Goal: Task Accomplishment & Management: Manage account settings

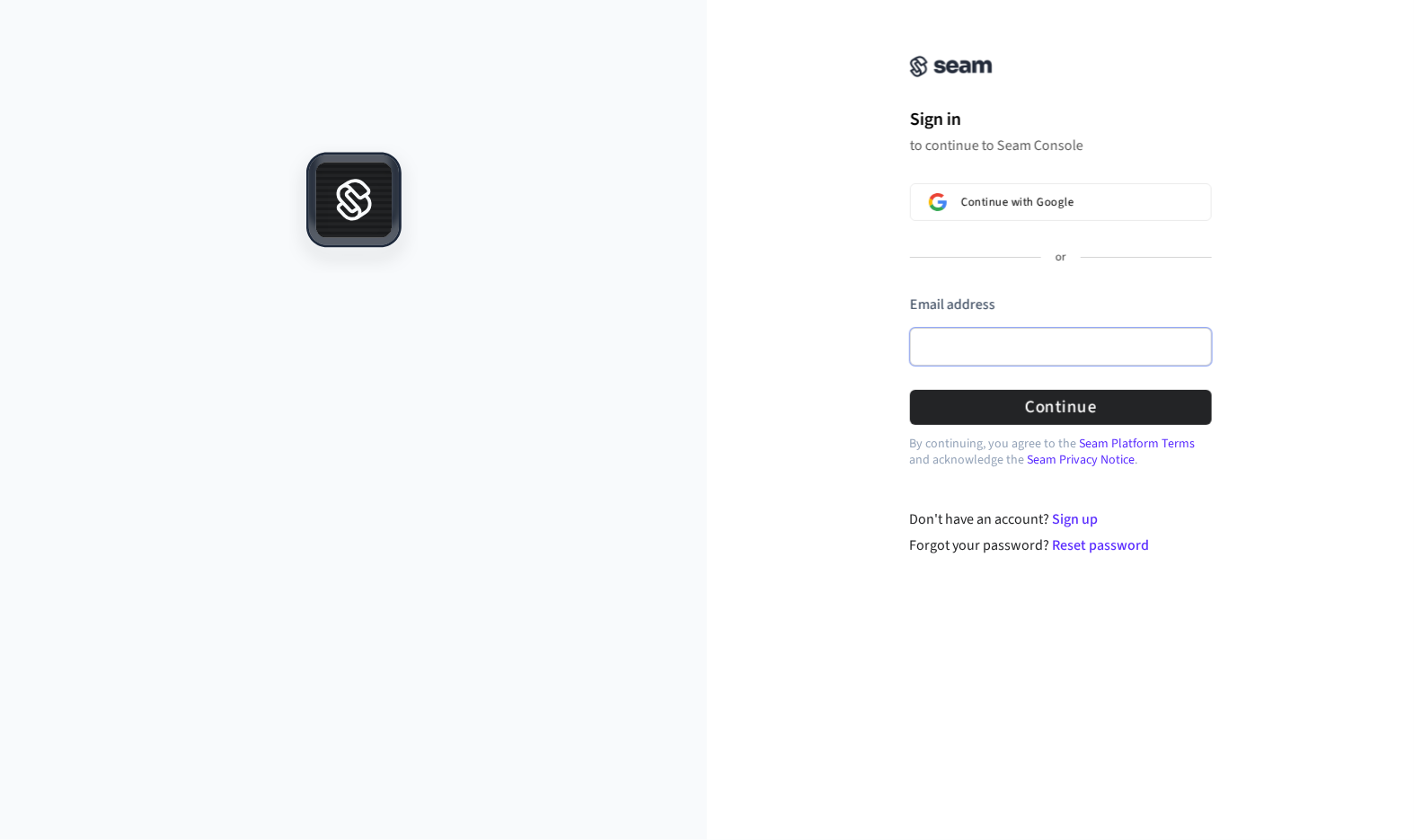
click at [956, 342] on input "Email address" at bounding box center [1061, 347] width 302 height 38
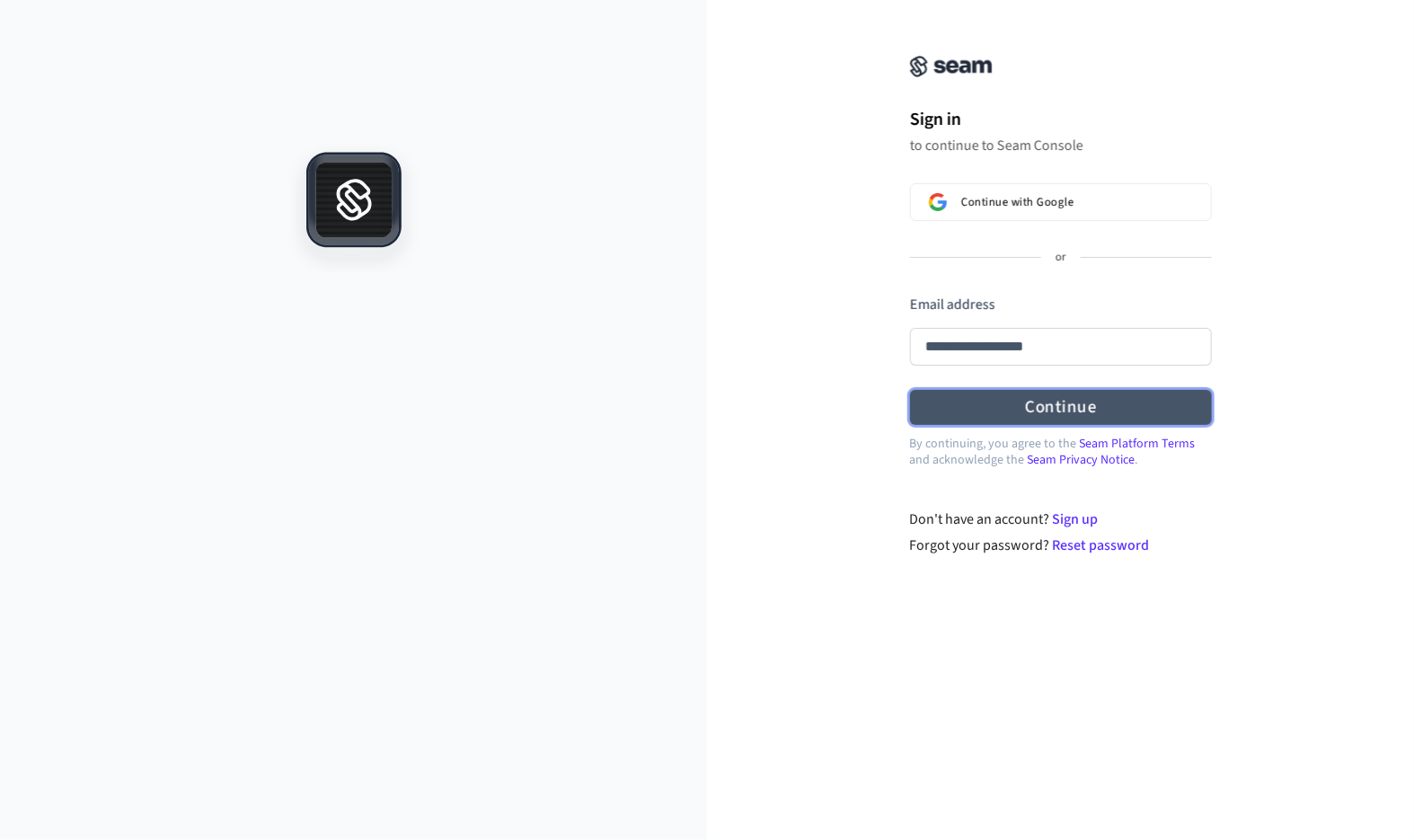
click at [993, 410] on button "Continue" at bounding box center [1061, 407] width 302 height 35
type input "**********"
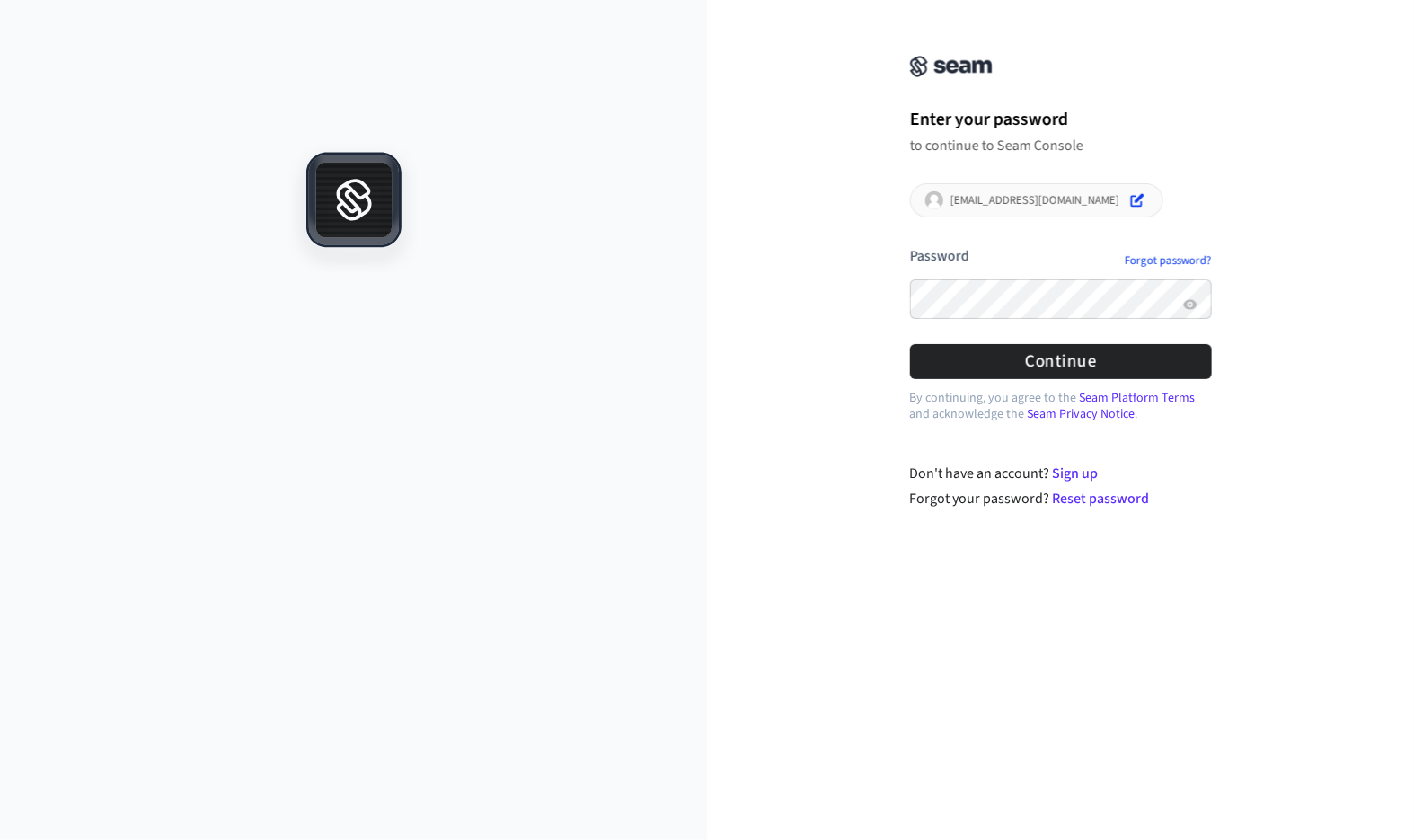
click at [911, 246] on button "submit" at bounding box center [911, 246] width 0 height 0
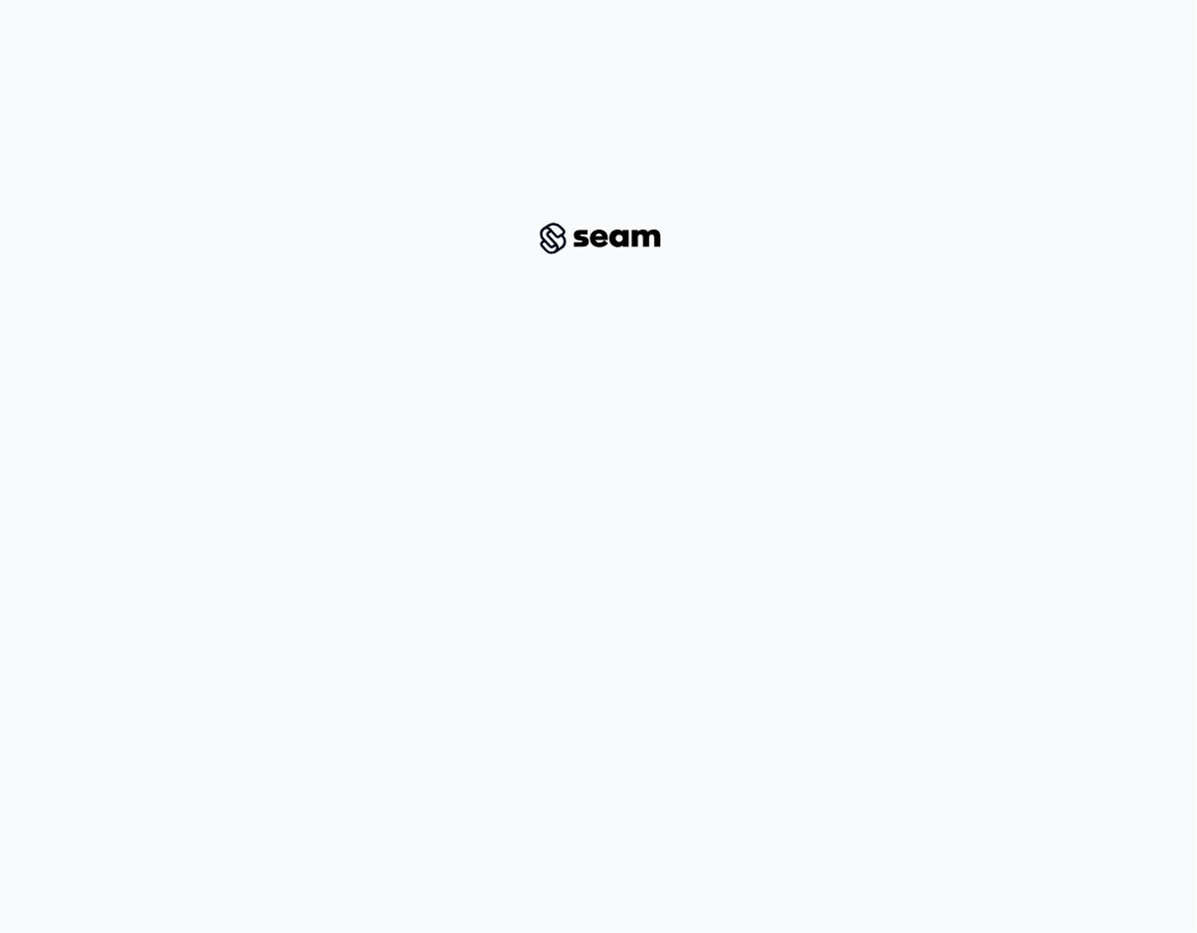
click at [452, 268] on div at bounding box center [599, 238] width 926 height 412
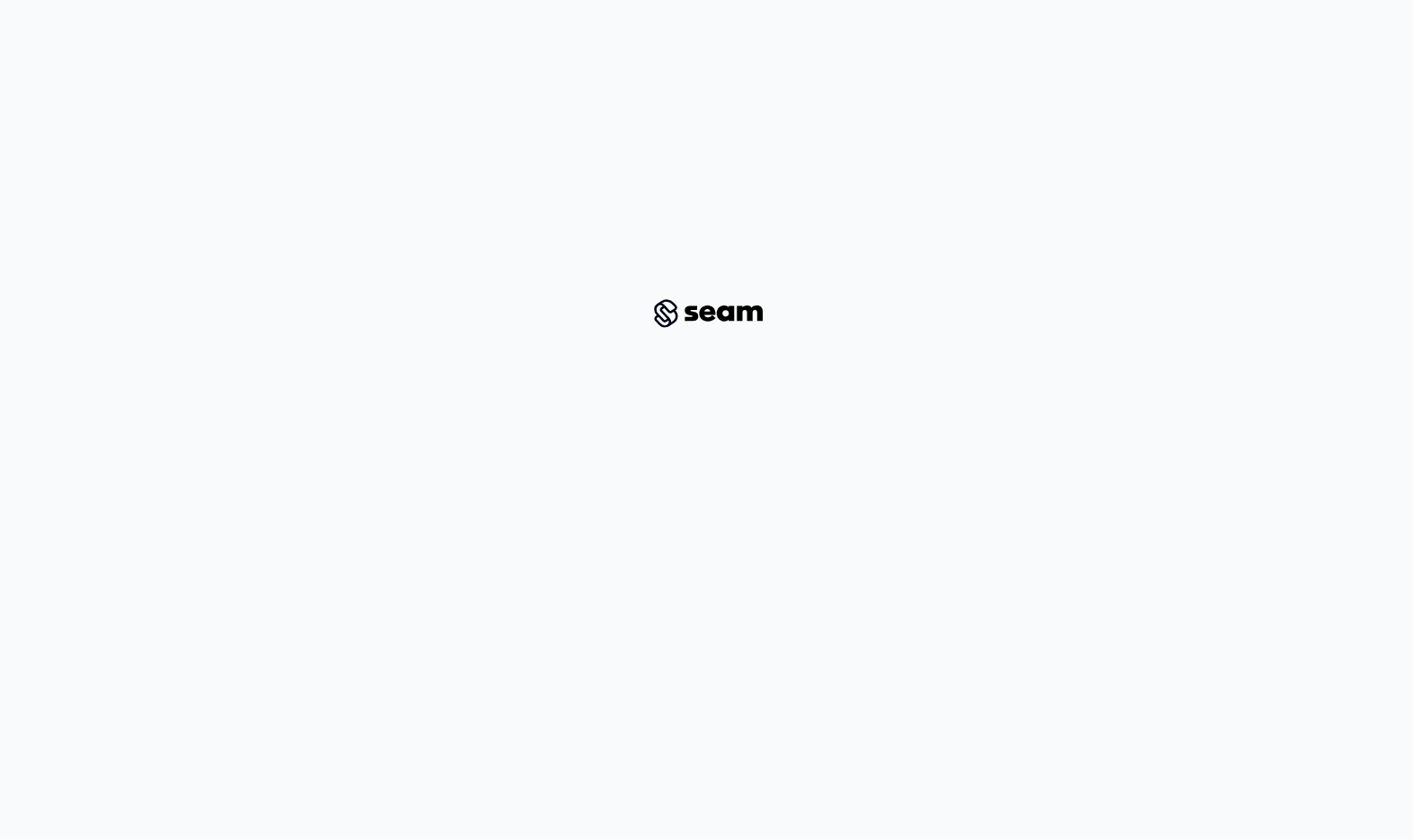
click at [705, 303] on img at bounding box center [707, 313] width 132 height 38
click at [703, 303] on img at bounding box center [707, 313] width 132 height 38
click at [997, 597] on html "Seam" at bounding box center [707, 298] width 1414 height 597
click at [728, 29] on div "Failed to get session!" at bounding box center [716, 33] width 114 height 16
click at [639, 32] on div at bounding box center [640, 33] width 25 height 25
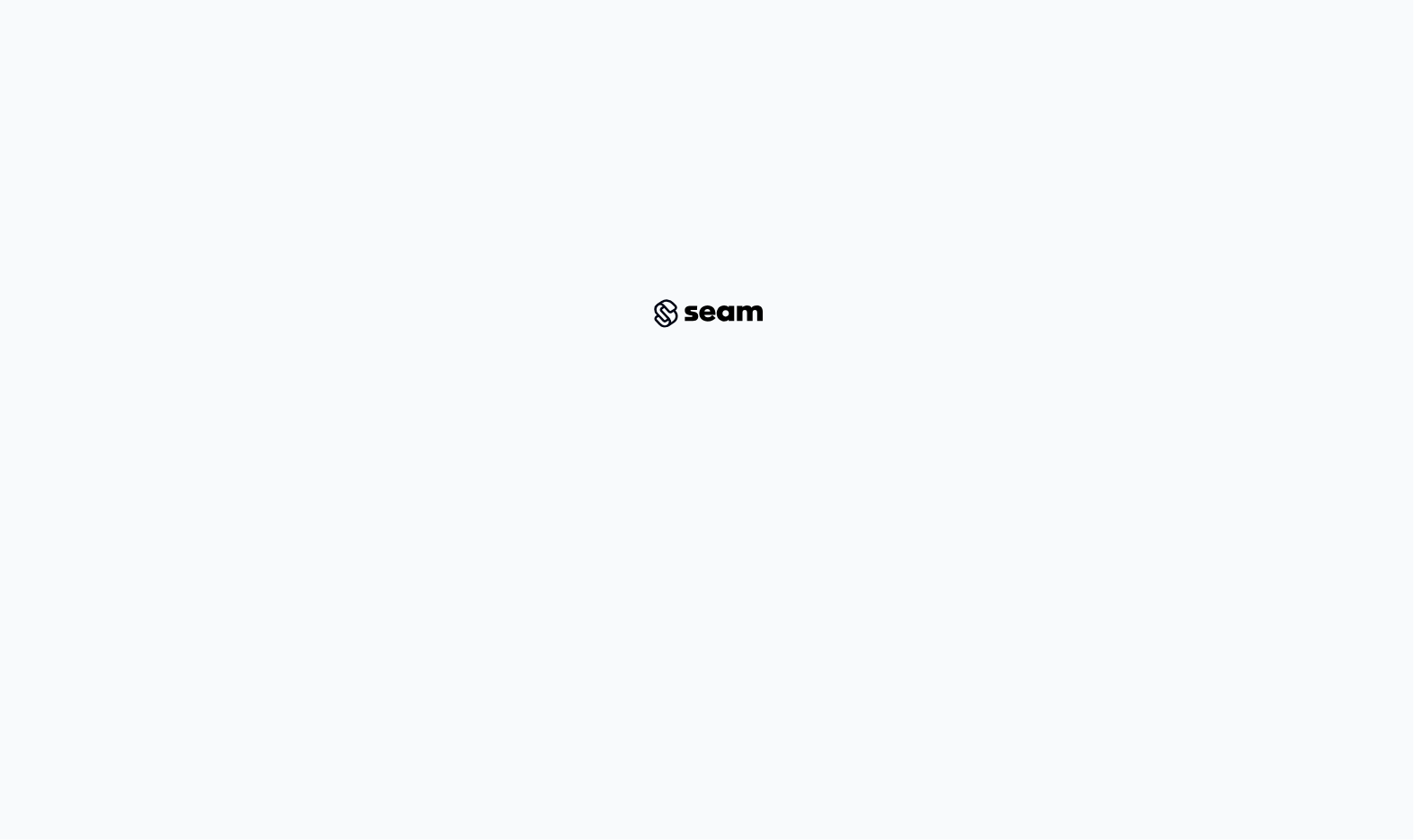
click at [1346, 434] on div at bounding box center [707, 313] width 1328 height 569
